Goal: Task Accomplishment & Management: Complete application form

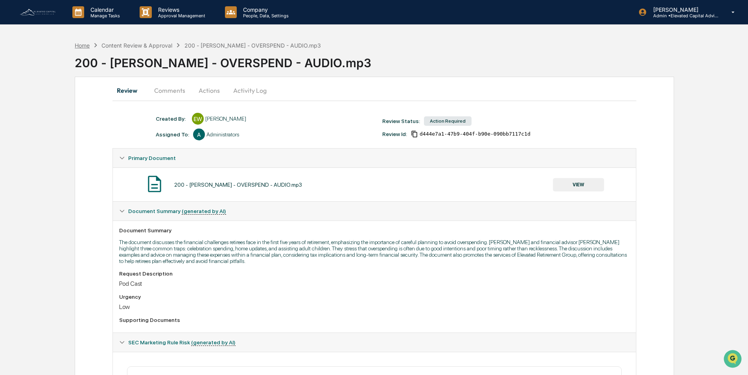
click at [80, 46] on div "Home" at bounding box center [82, 45] width 15 height 7
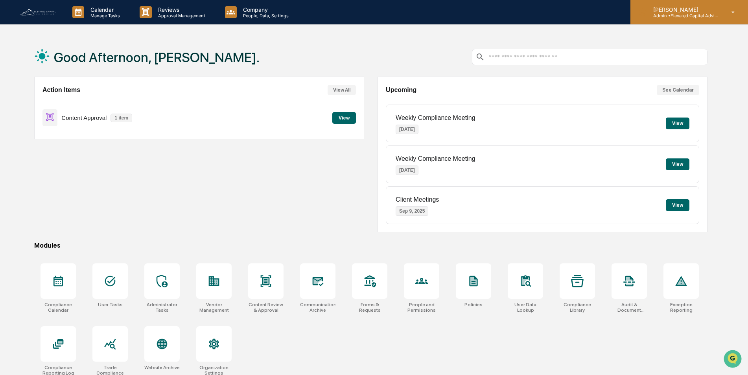
click at [727, 15] on icon at bounding box center [733, 12] width 14 height 7
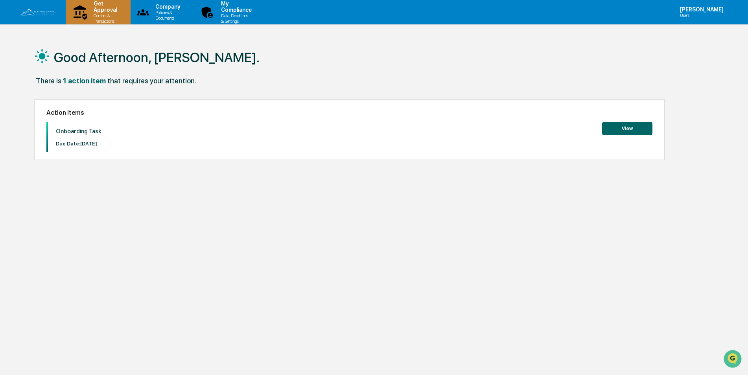
click at [107, 12] on p "Get Approval" at bounding box center [104, 6] width 34 height 13
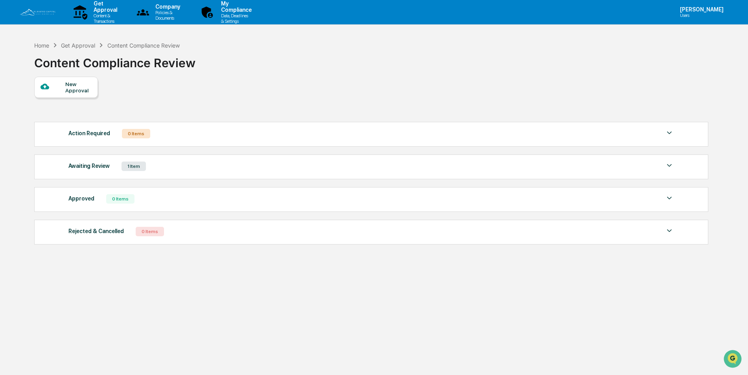
click at [74, 86] on div "New Approval" at bounding box center [78, 87] width 26 height 13
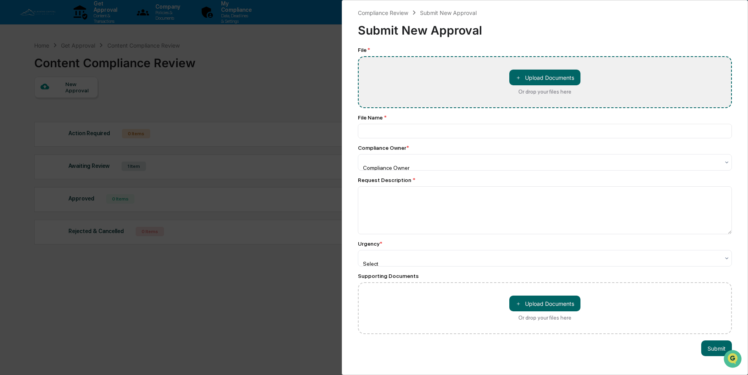
type input "**********"
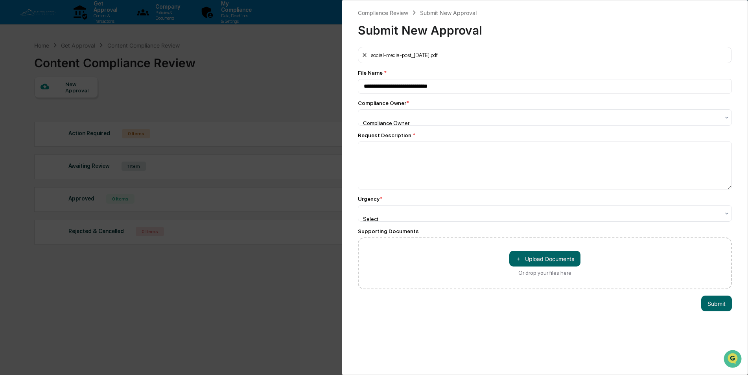
click at [364, 56] on icon at bounding box center [364, 55] width 4 height 4
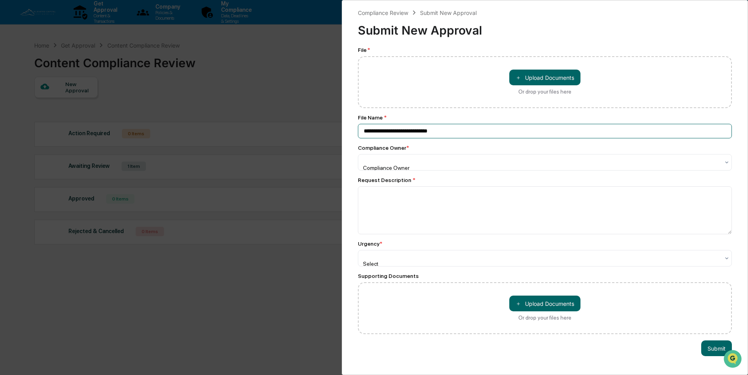
drag, startPoint x: 450, startPoint y: 131, endPoint x: 348, endPoint y: 131, distance: 102.2
click at [348, 131] on div "**********" at bounding box center [545, 187] width 406 height 375
click at [395, 129] on input at bounding box center [545, 131] width 374 height 15
paste input "**********"
type input "**********"
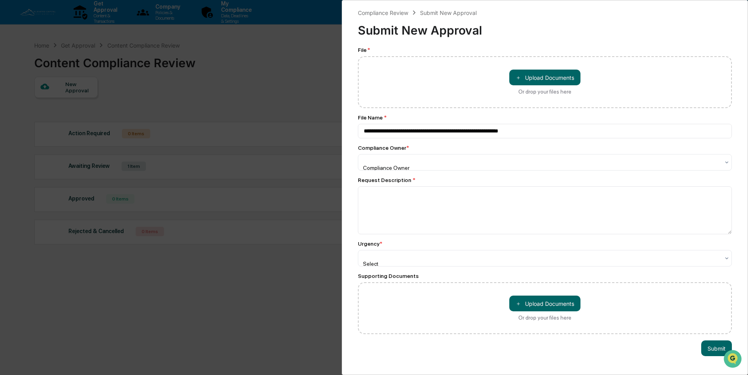
click at [440, 144] on div "**********" at bounding box center [545, 190] width 374 height 287
click at [535, 78] on button "＋ Upload Documents" at bounding box center [544, 78] width 71 height 16
click at [534, 92] on div "Or drop your files here" at bounding box center [544, 91] width 53 height 6
click at [0, 0] on input "＋ Upload Documents Or drop your files here" at bounding box center [0, 0] width 0 height 0
click at [228, 74] on div "**********" at bounding box center [374, 187] width 748 height 375
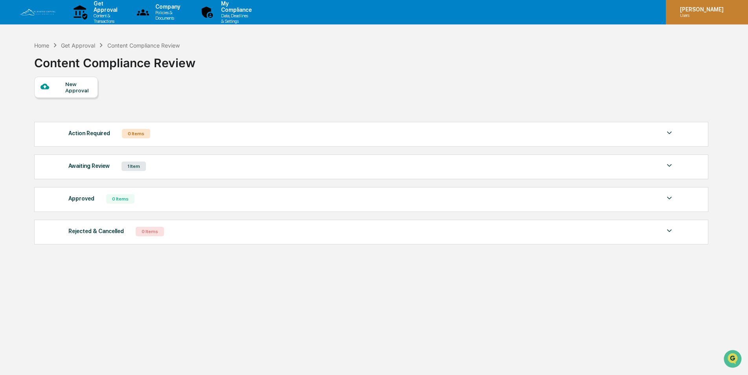
click at [735, 12] on icon at bounding box center [736, 12] width 6 height 0
click at [724, 11] on div "[PERSON_NAME] Users" at bounding box center [706, 12] width 82 height 24
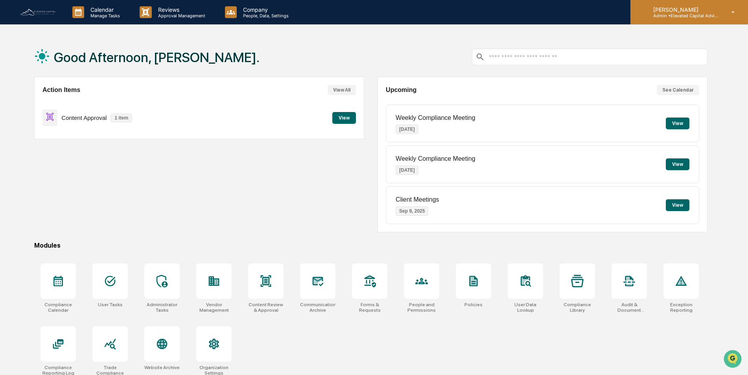
click at [728, 11] on icon at bounding box center [733, 12] width 14 height 7
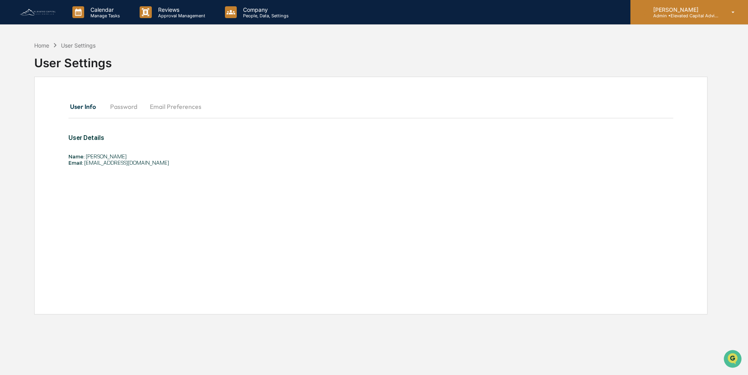
click at [731, 11] on icon at bounding box center [733, 12] width 14 height 7
click at [253, 9] on p "Company" at bounding box center [265, 9] width 56 height 7
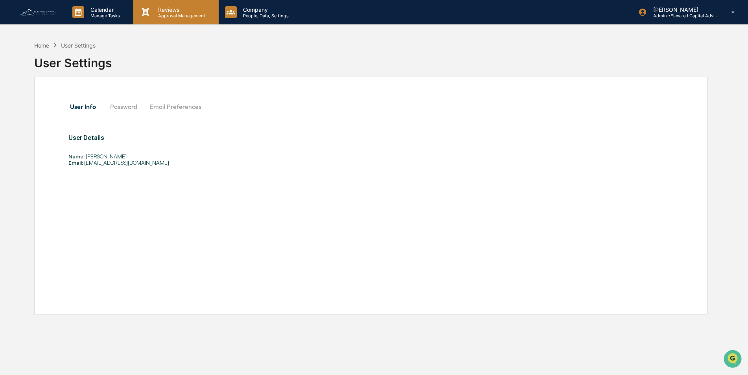
click at [170, 11] on p "Reviews" at bounding box center [180, 9] width 57 height 7
click at [41, 12] on img at bounding box center [38, 12] width 38 height 9
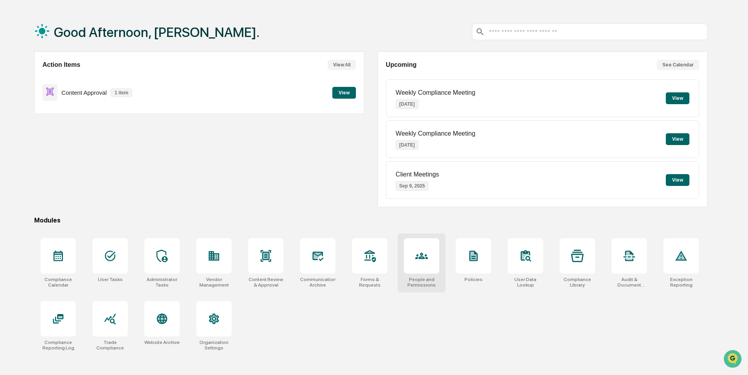
scroll to position [37, 0]
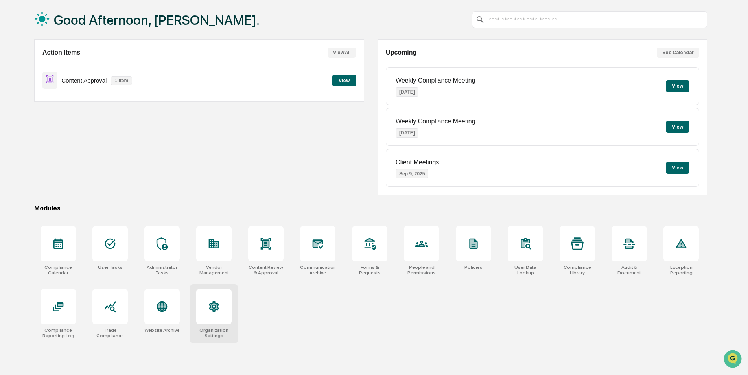
click at [212, 308] on icon at bounding box center [214, 306] width 10 height 11
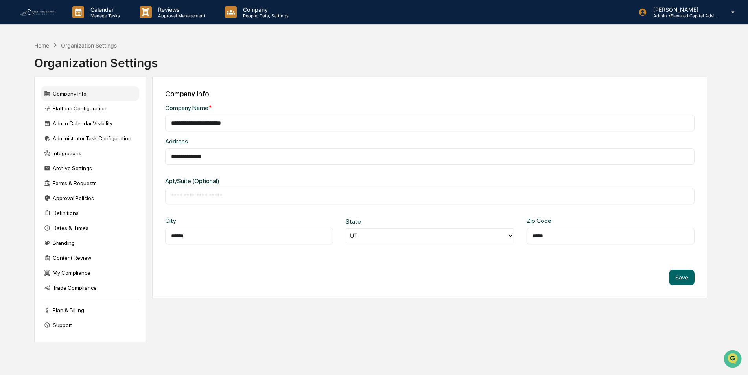
click at [45, 14] on img at bounding box center [38, 12] width 38 height 9
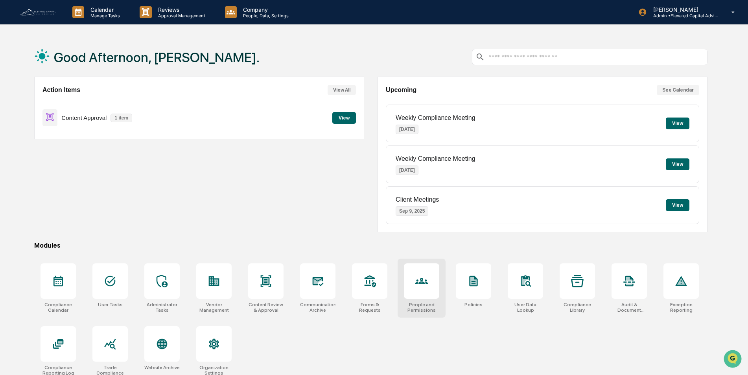
click at [421, 277] on icon at bounding box center [421, 281] width 13 height 13
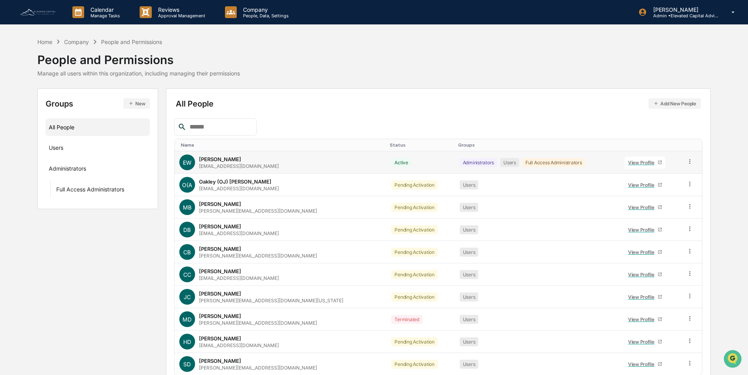
click at [689, 162] on icon at bounding box center [689, 161] width 1 height 5
click at [67, 145] on div "Users ···" at bounding box center [98, 147] width 98 height 13
click at [634, 186] on div "View Profile" at bounding box center [642, 185] width 29 height 6
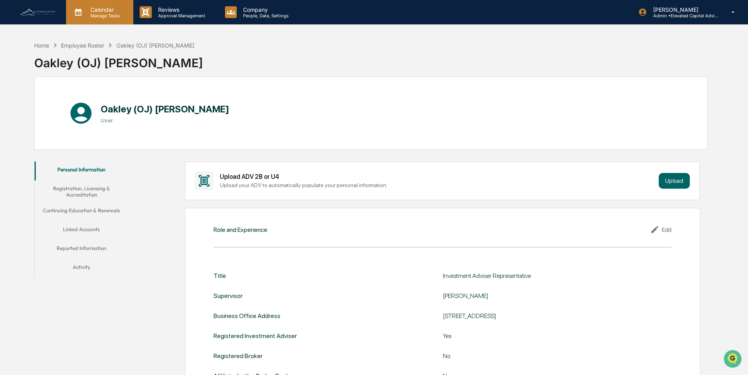
click at [103, 11] on p "Calendar" at bounding box center [104, 9] width 40 height 7
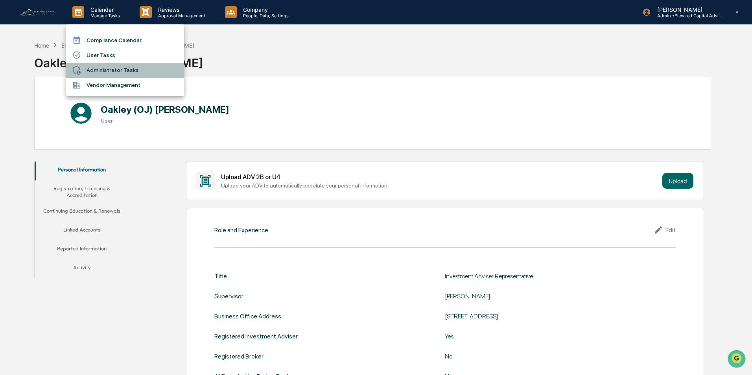
click at [106, 69] on li "Administrator Tasks" at bounding box center [125, 70] width 118 height 15
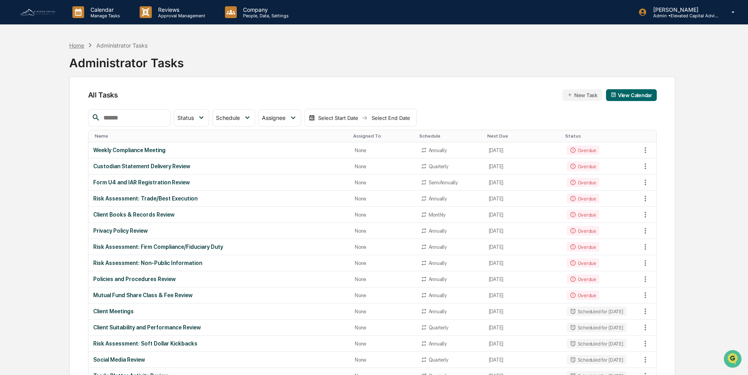
click at [77, 45] on div "Home" at bounding box center [76, 45] width 15 height 7
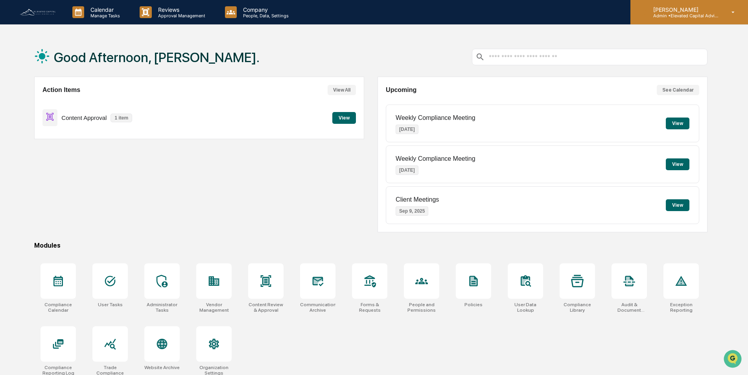
click at [732, 13] on icon at bounding box center [733, 12] width 14 height 7
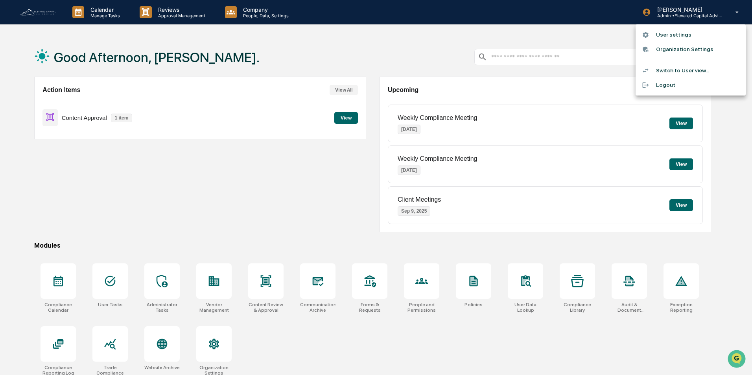
click at [671, 48] on li "Organization Settings" at bounding box center [690, 49] width 110 height 15
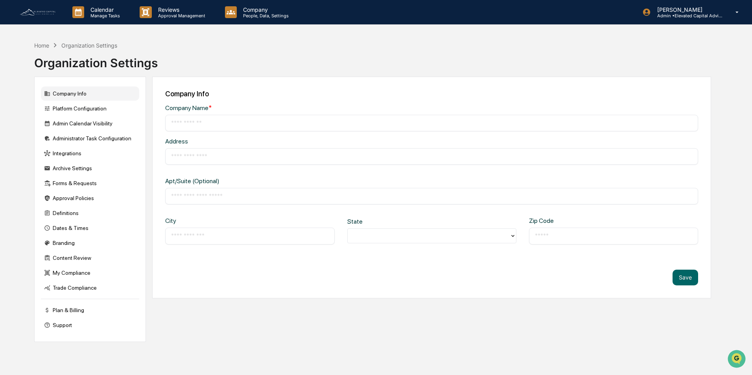
type input "**********"
type input "******"
type input "*****"
click at [81, 107] on div "Platform Configuration" at bounding box center [90, 108] width 98 height 14
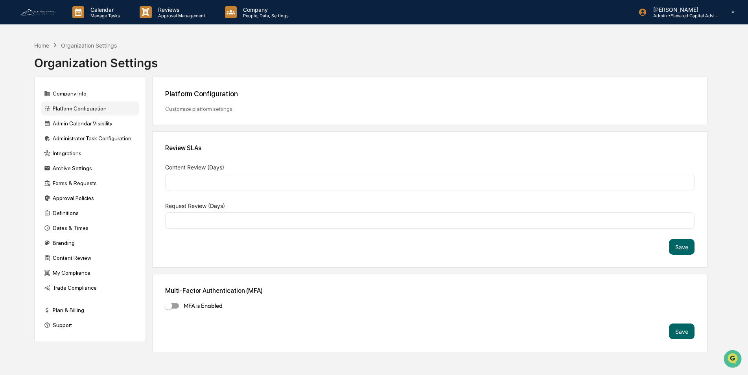
type input "*"
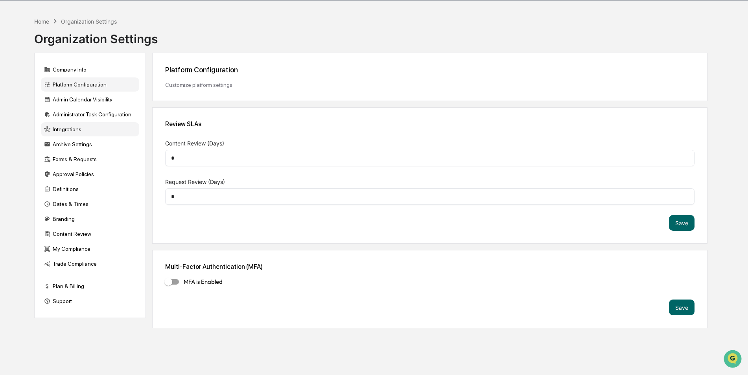
scroll to position [37, 0]
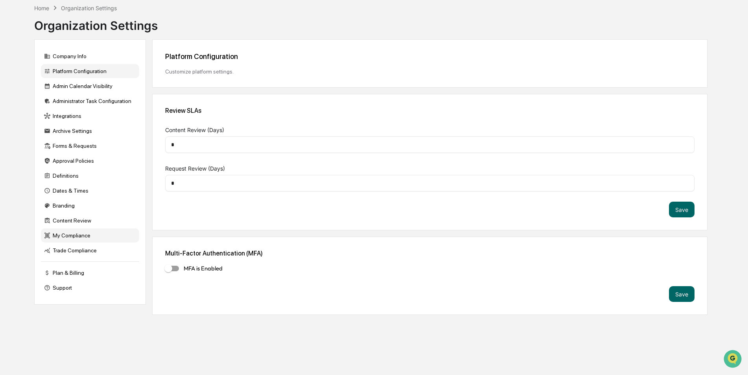
click at [75, 236] on div "My Compliance" at bounding box center [90, 235] width 98 height 14
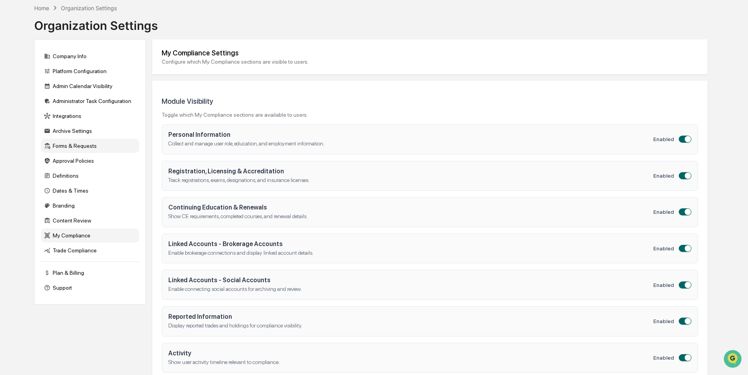
click at [80, 147] on div "Forms & Requests" at bounding box center [90, 146] width 98 height 14
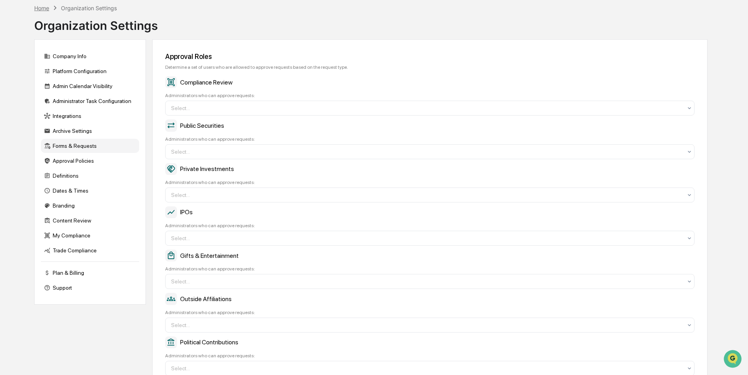
click at [44, 6] on div "Home" at bounding box center [41, 8] width 15 height 7
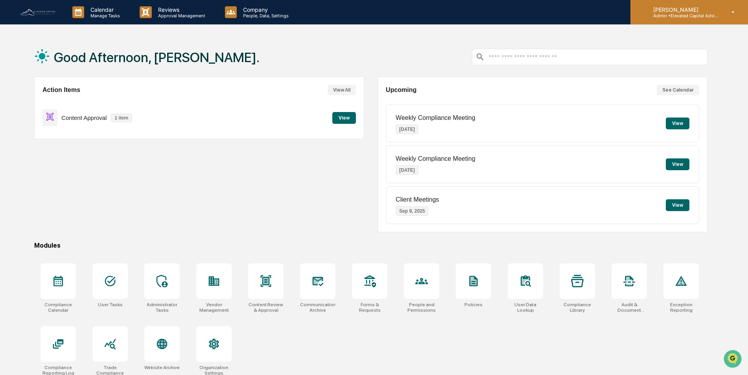
click at [709, 9] on p "[PERSON_NAME]" at bounding box center [683, 9] width 73 height 7
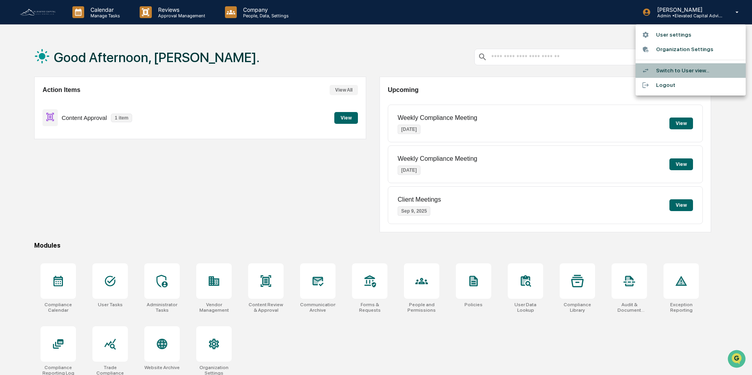
click at [680, 68] on li "Switch to User view..." at bounding box center [690, 70] width 110 height 15
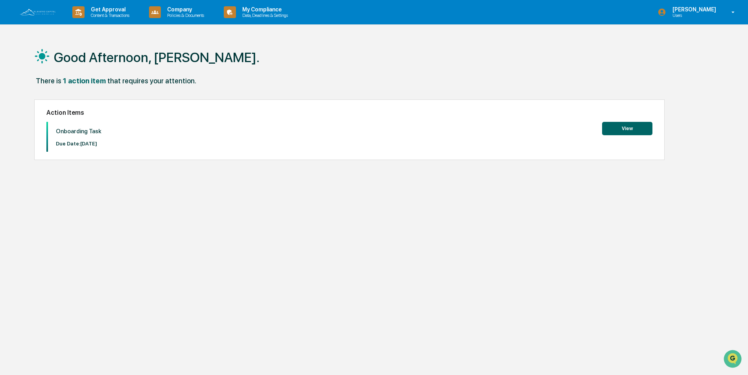
click at [618, 130] on button "View" at bounding box center [627, 128] width 50 height 13
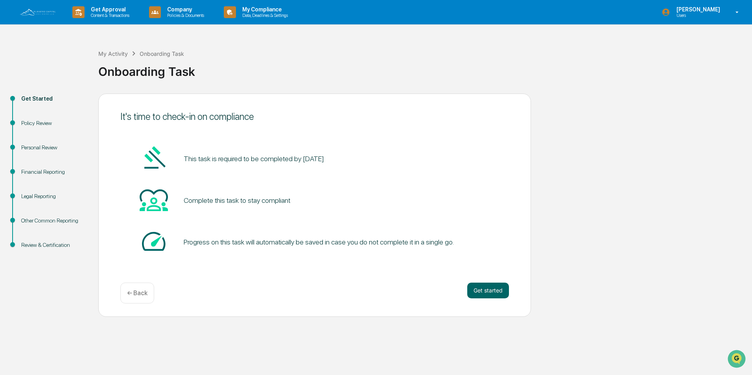
click at [34, 123] on div "Policy Review" at bounding box center [53, 123] width 64 height 8
click at [46, 123] on div "Policy Review" at bounding box center [53, 123] width 64 height 8
click at [138, 292] on p "← Back" at bounding box center [137, 292] width 20 height 7
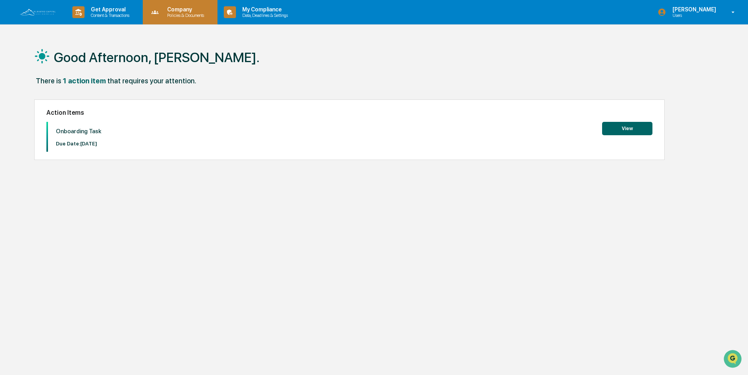
click at [186, 12] on p "Company" at bounding box center [184, 9] width 47 height 6
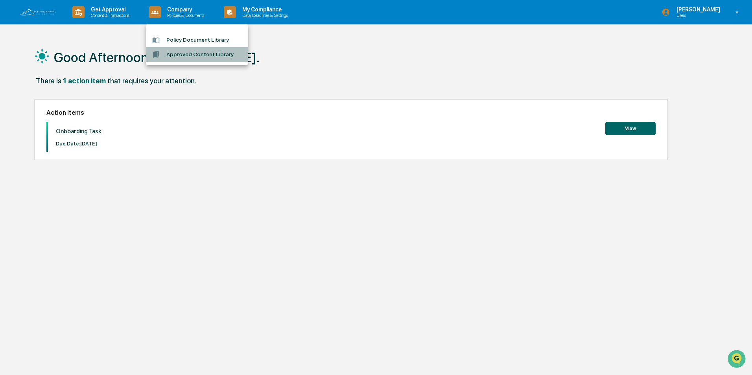
click at [193, 50] on li "Approved Content Library" at bounding box center [197, 54] width 102 height 15
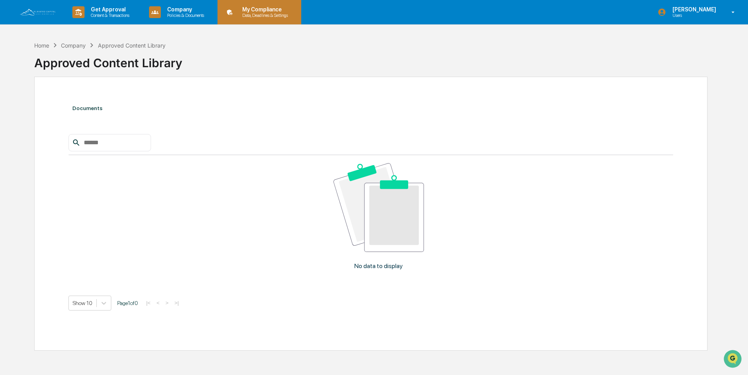
click at [263, 8] on p "My Compliance" at bounding box center [264, 9] width 56 height 6
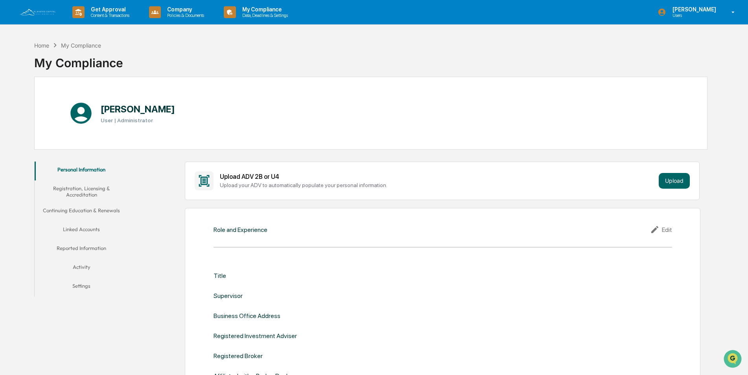
click at [82, 267] on button "Activity" at bounding box center [82, 268] width 94 height 19
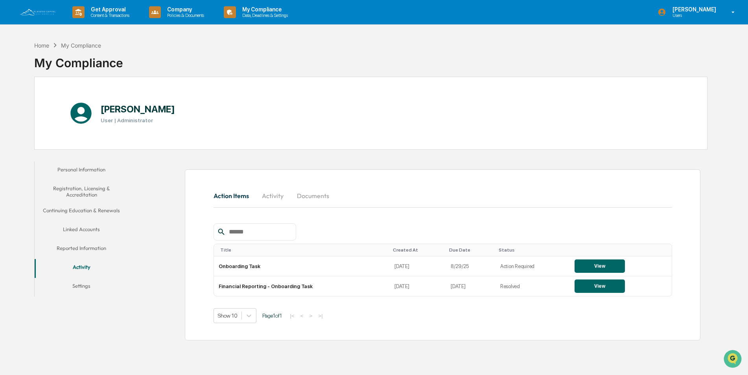
click at [83, 213] on button "Continuing Education & Renewals" at bounding box center [82, 211] width 94 height 19
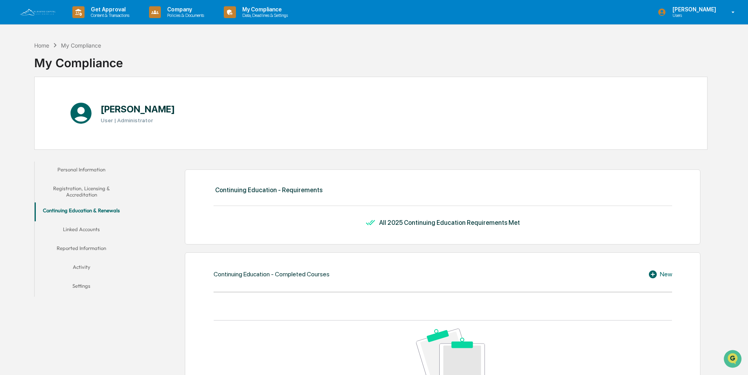
click at [652, 274] on icon at bounding box center [654, 274] width 12 height 9
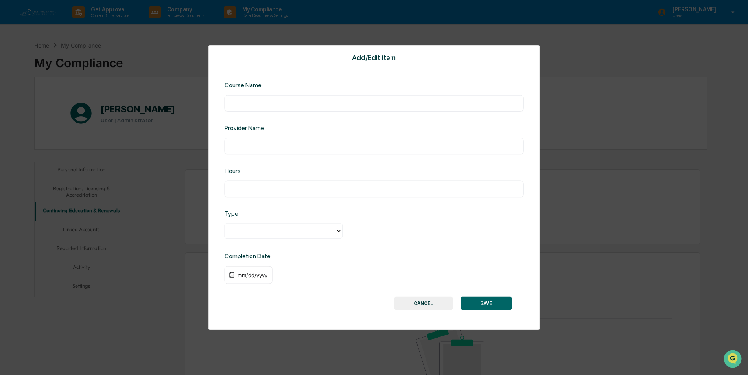
click at [426, 300] on button "CANCEL" at bounding box center [423, 302] width 59 height 13
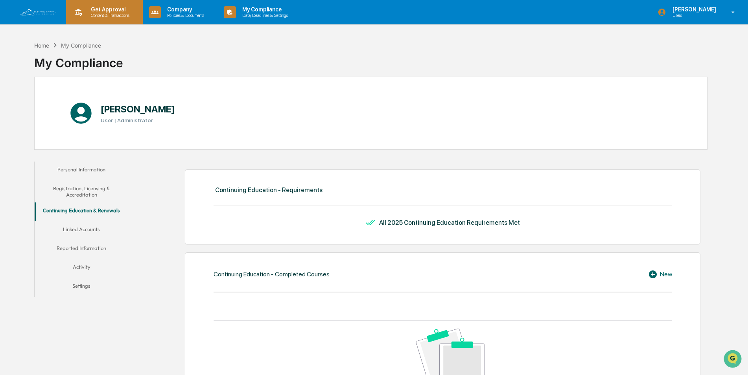
click at [102, 7] on p "Get Approval" at bounding box center [109, 9] width 49 height 6
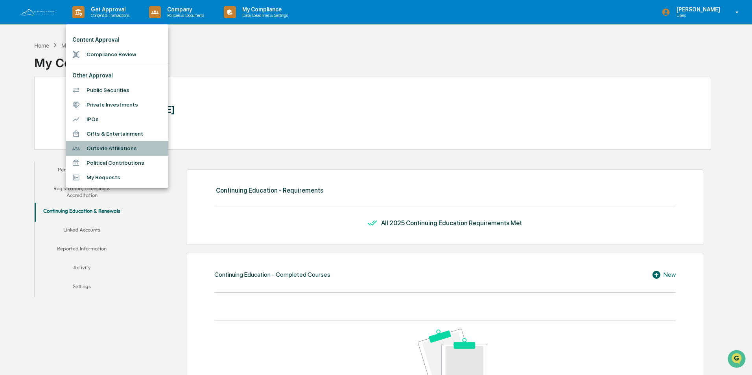
click at [111, 147] on li "Outside Affiliations" at bounding box center [117, 148] width 102 height 15
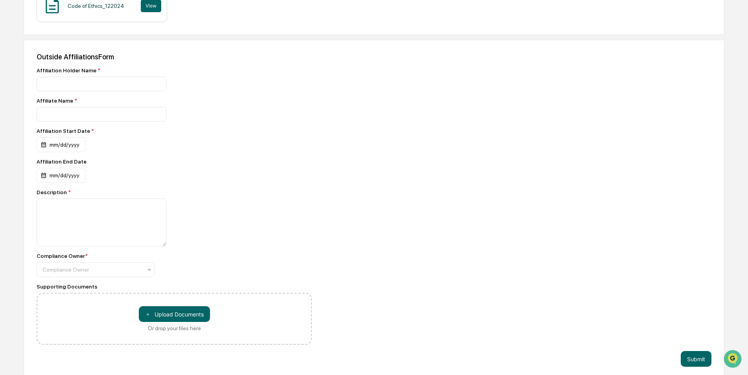
scroll to position [211, 0]
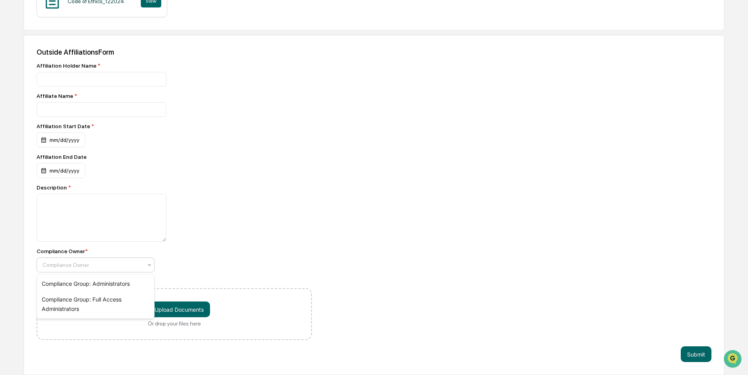
click at [103, 264] on div at bounding box center [92, 265] width 100 height 8
click at [184, 206] on div at bounding box center [174, 218] width 275 height 48
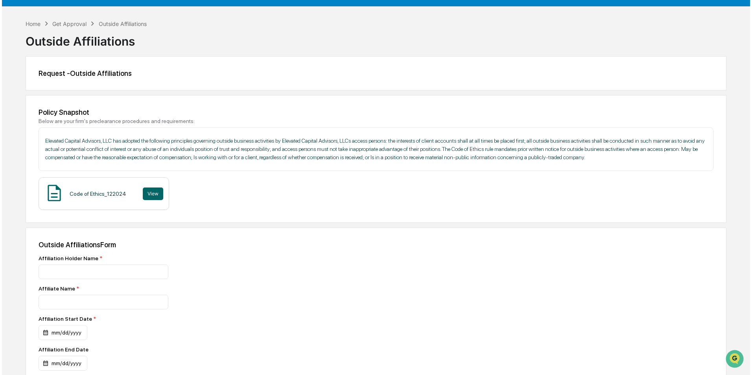
scroll to position [0, 0]
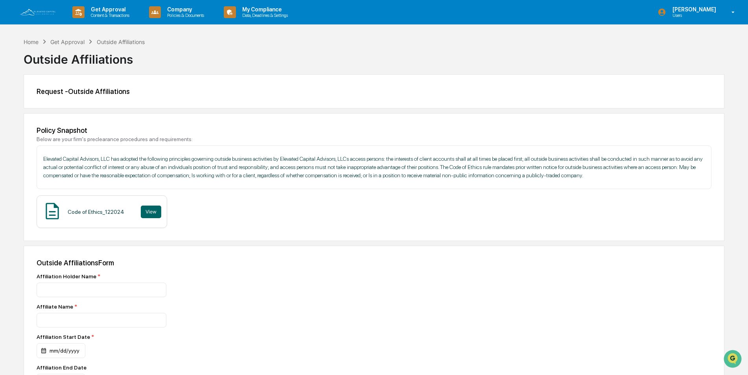
click at [44, 12] on img at bounding box center [38, 12] width 38 height 9
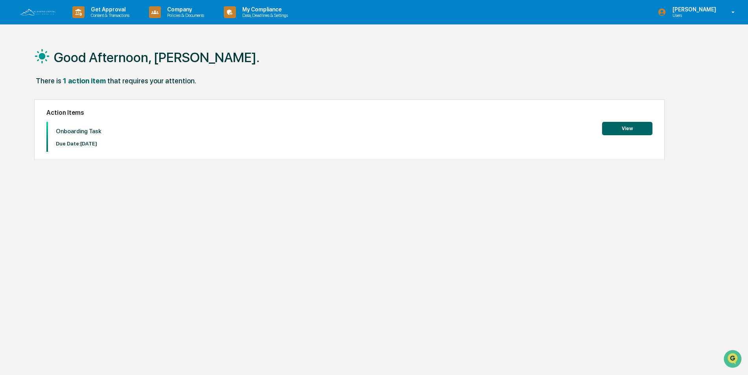
click at [625, 129] on button "View" at bounding box center [627, 128] width 50 height 13
